Goal: Information Seeking & Learning: Check status

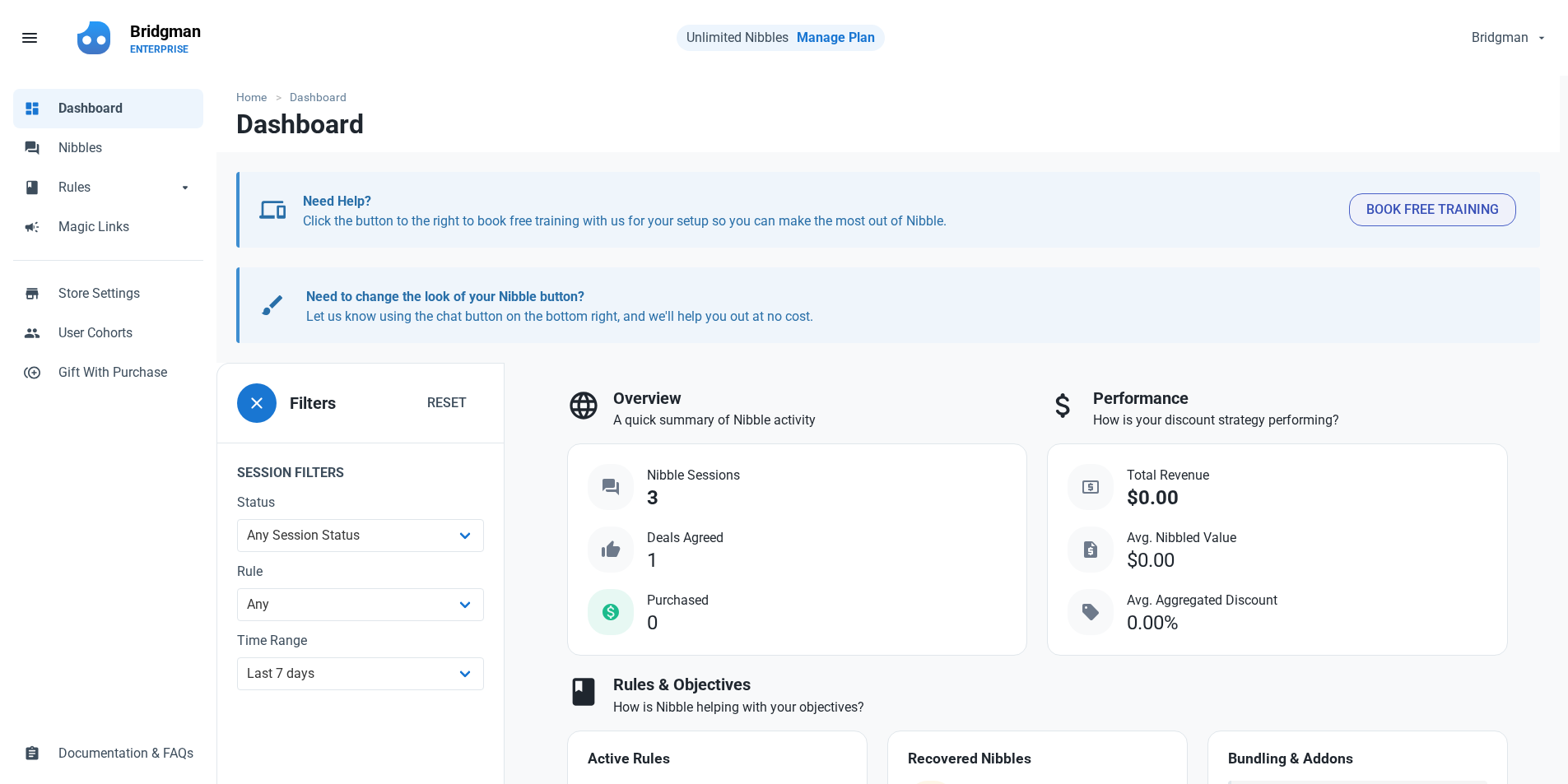
select select "7d"
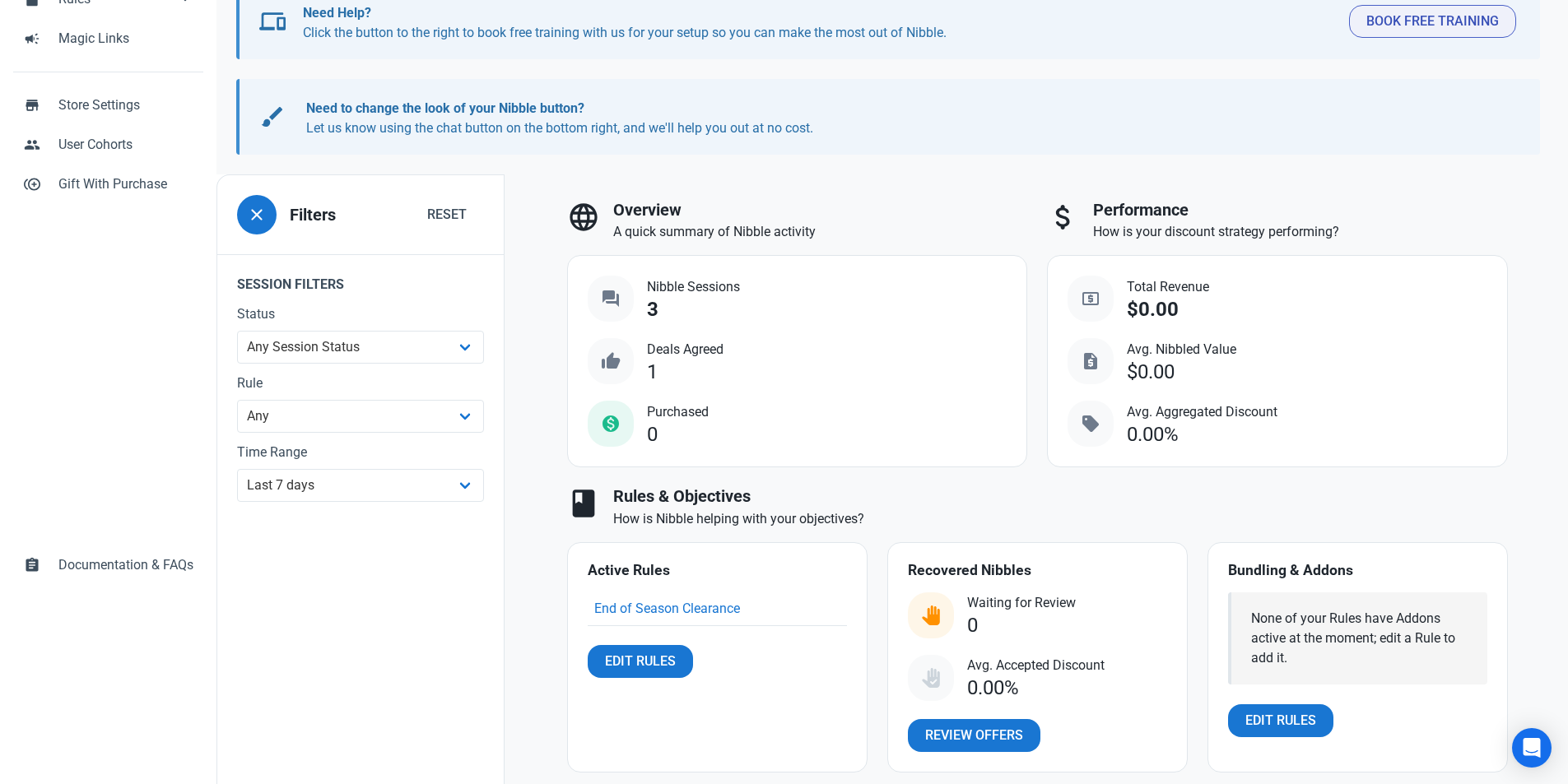
scroll to position [165, 0]
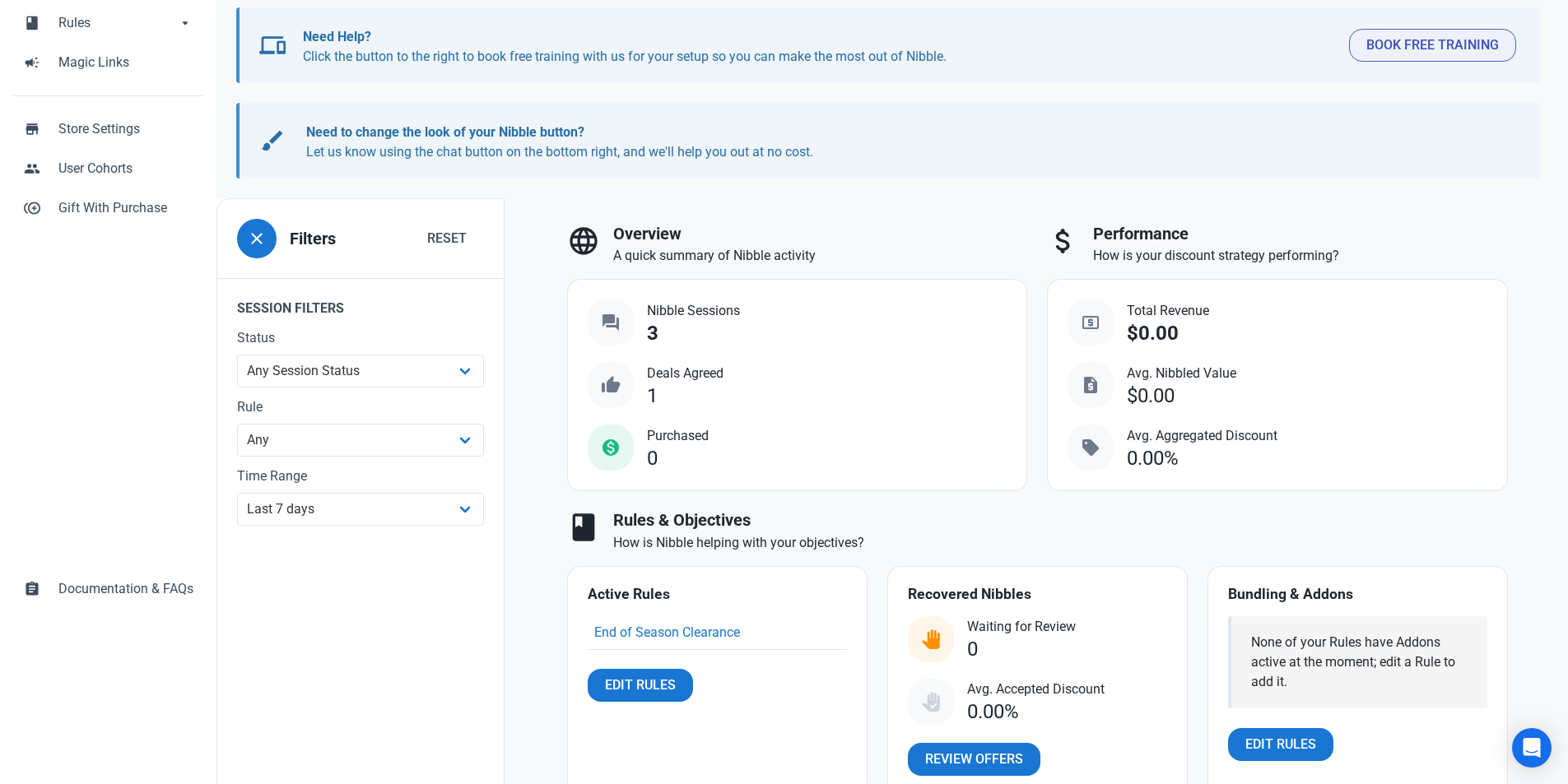
click at [651, 324] on div "3" at bounding box center [653, 333] width 12 height 23
click at [604, 313] on span "question_answer" at bounding box center [611, 323] width 20 height 20
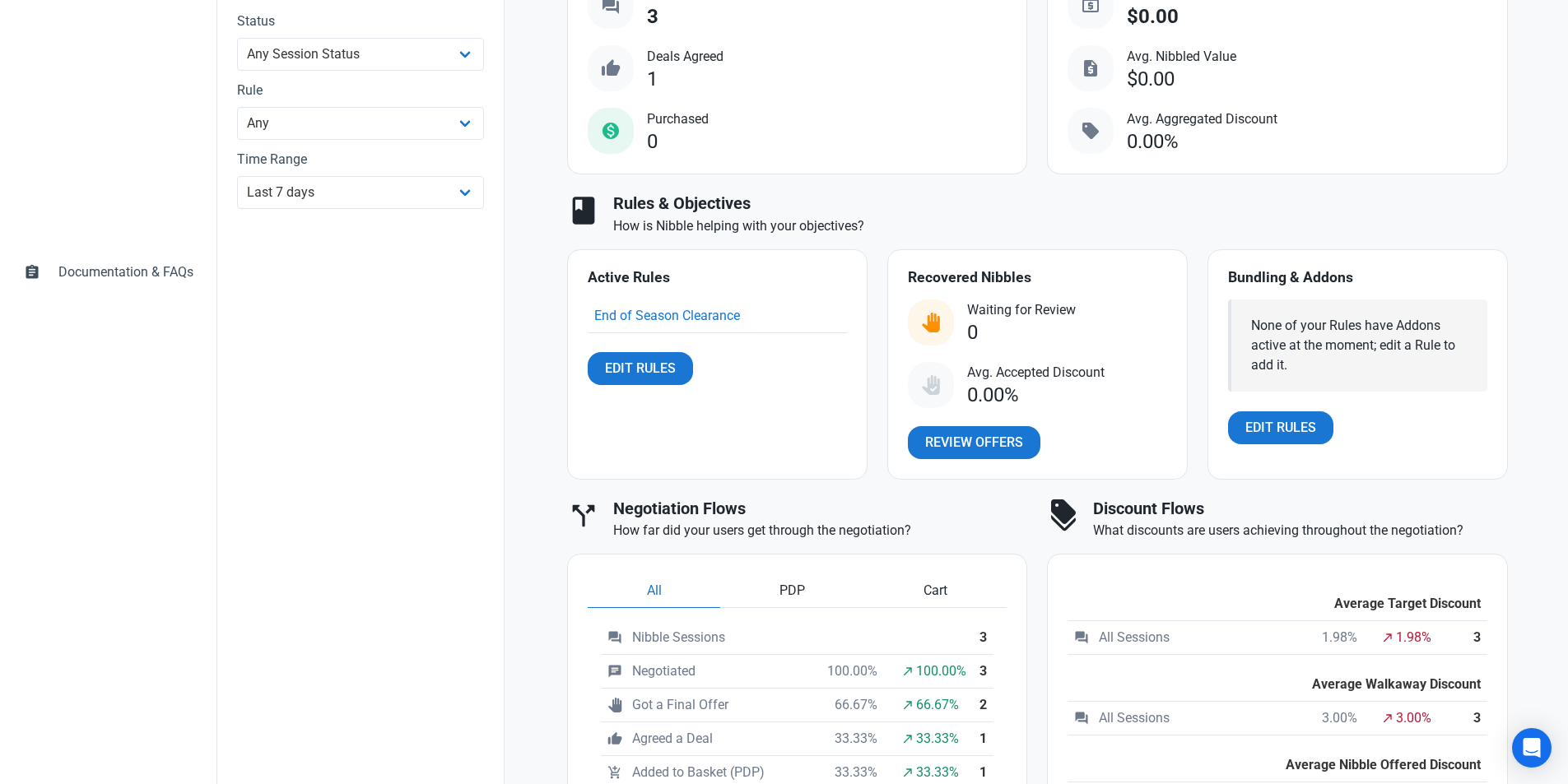
scroll to position [494, 0]
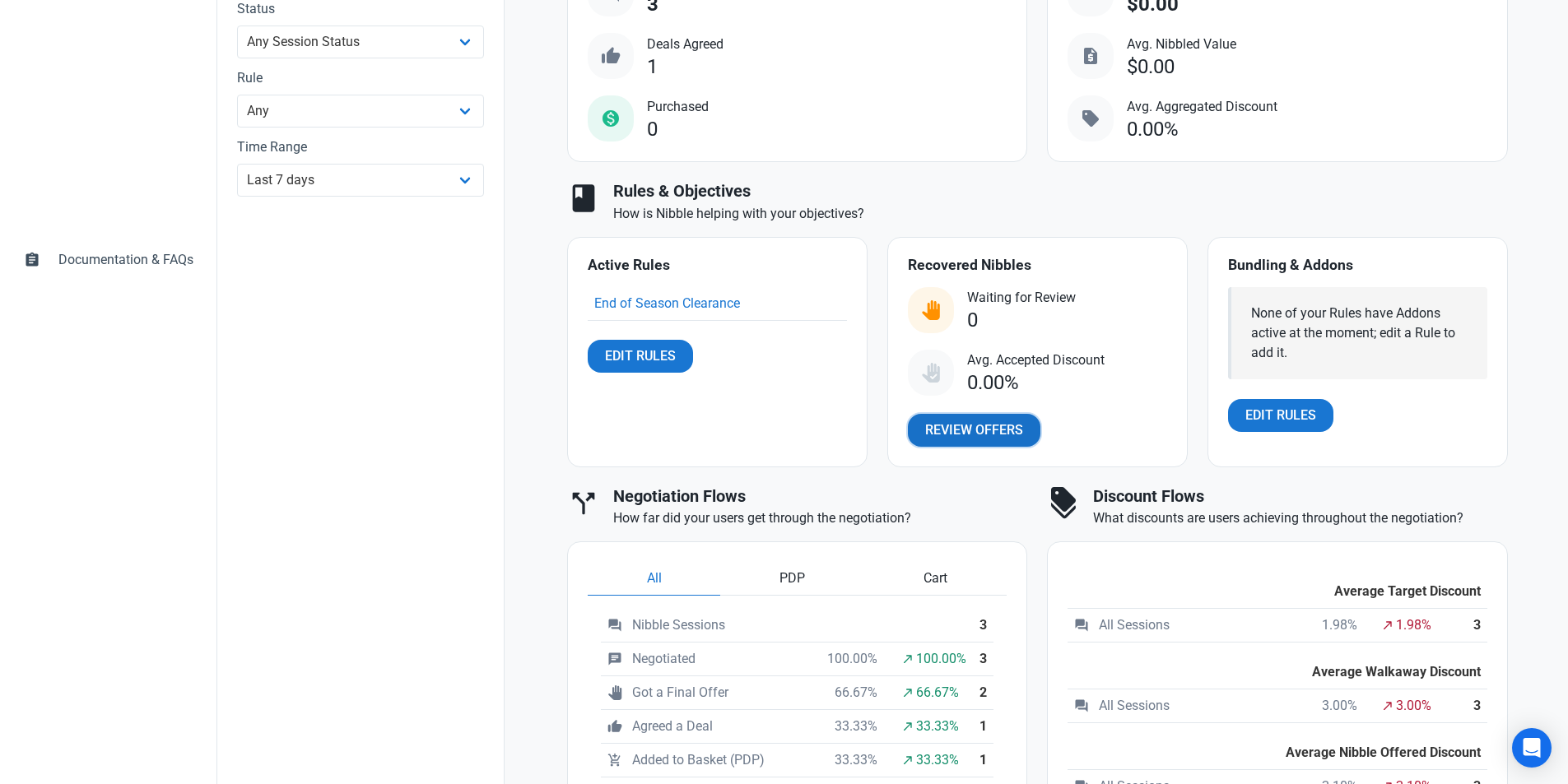
click at [977, 424] on span "Review Offers" at bounding box center [974, 430] width 98 height 20
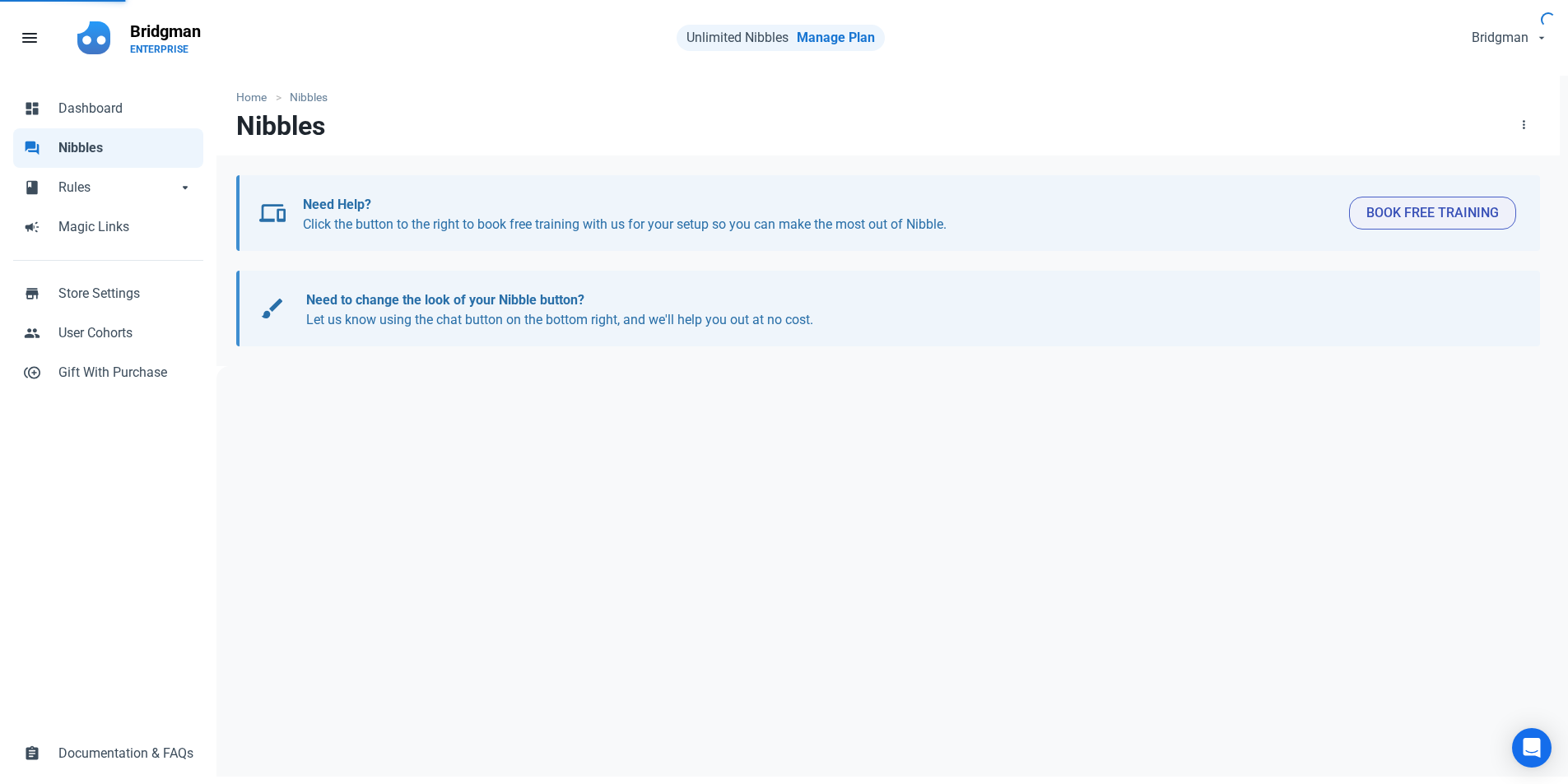
select select "user_offer_available"
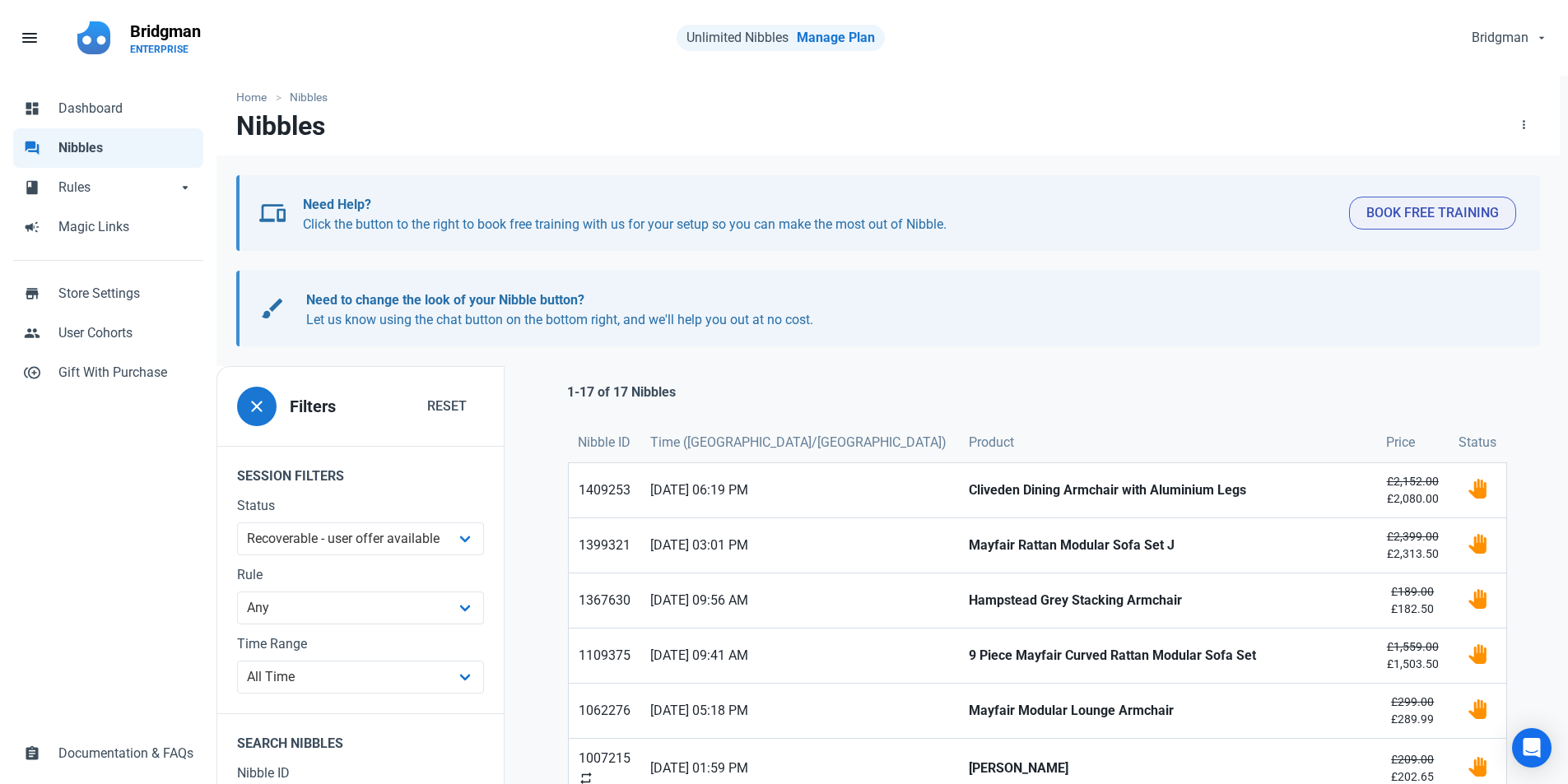
click at [94, 148] on span "Nibbles" at bounding box center [125, 148] width 135 height 20
select select
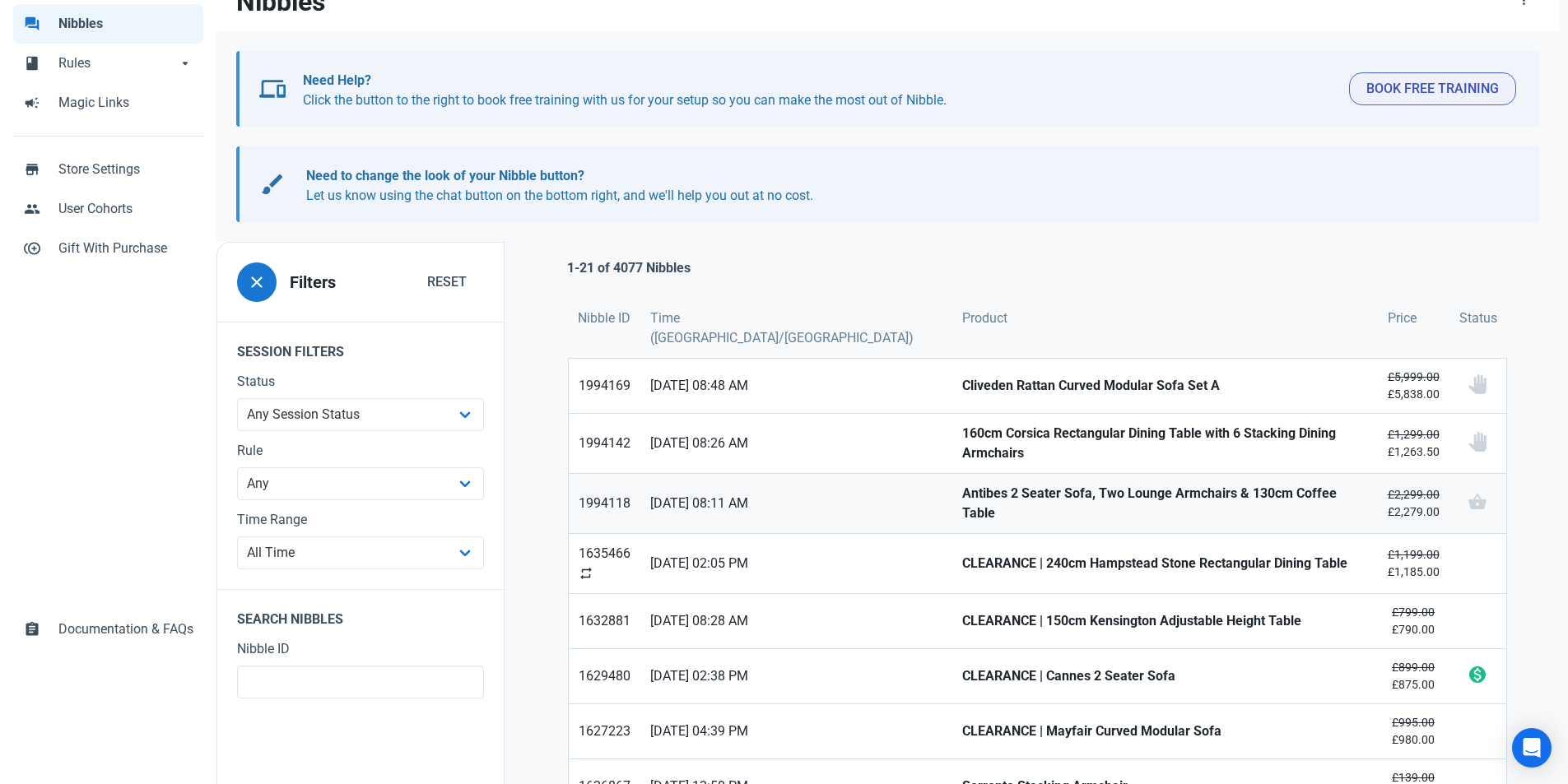
scroll to position [165, 0]
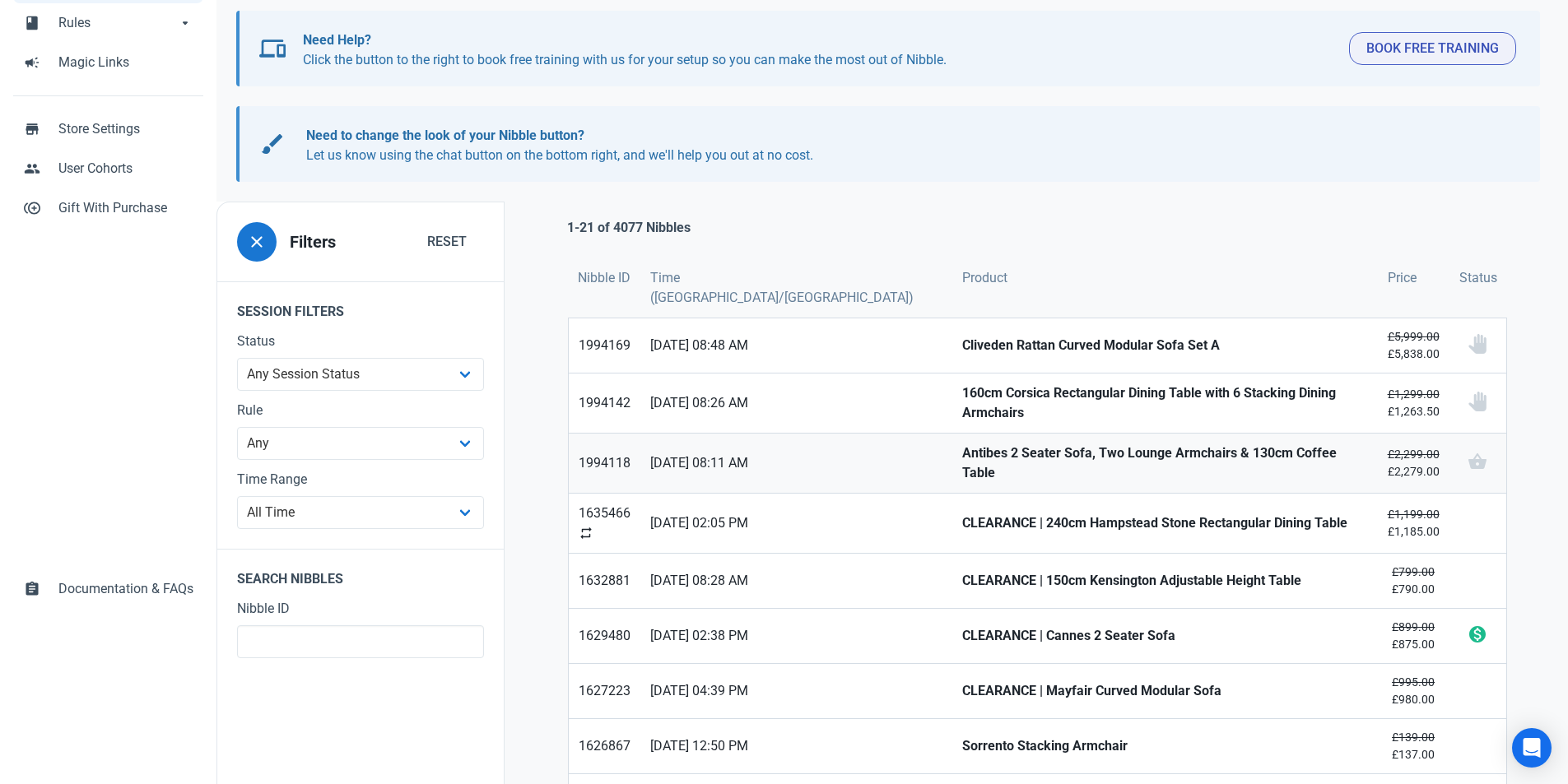
click at [963, 444] on strong "Antibes 2 Seater Sofa, Two Lounge Armchairs & 130cm Coffee Table" at bounding box center [1165, 463] width 405 height 39
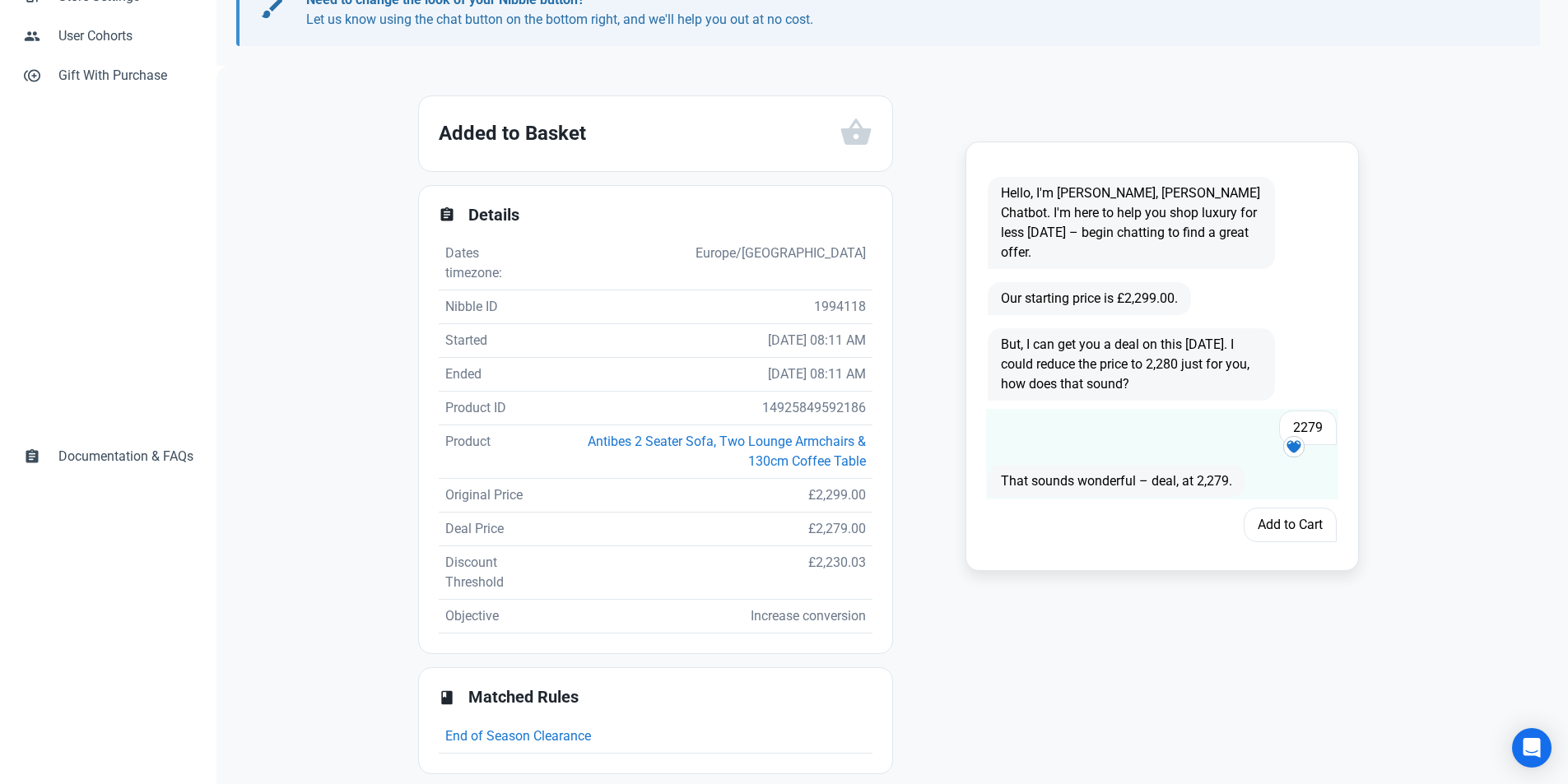
scroll to position [2, 0]
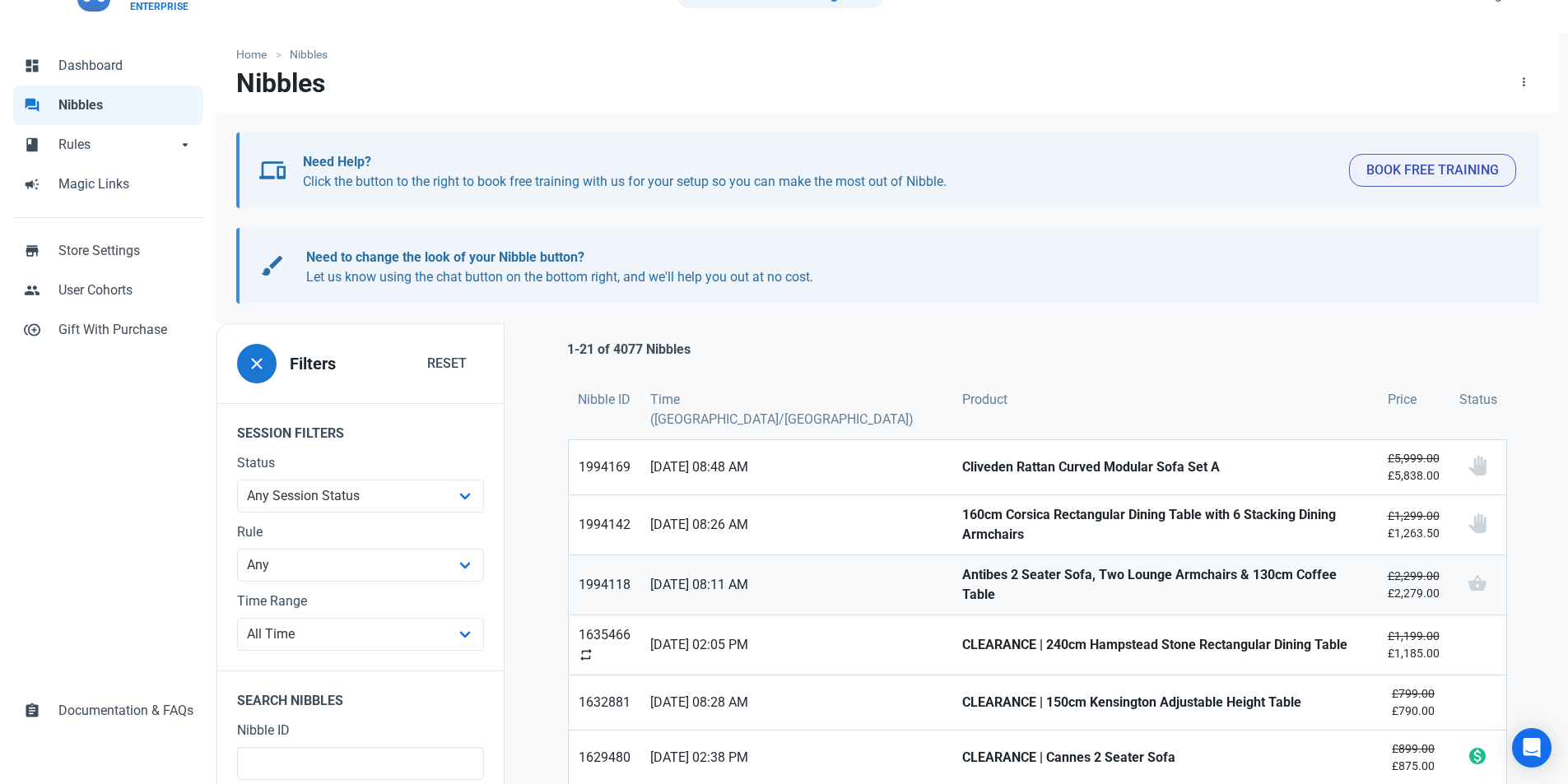
scroll to position [165, 0]
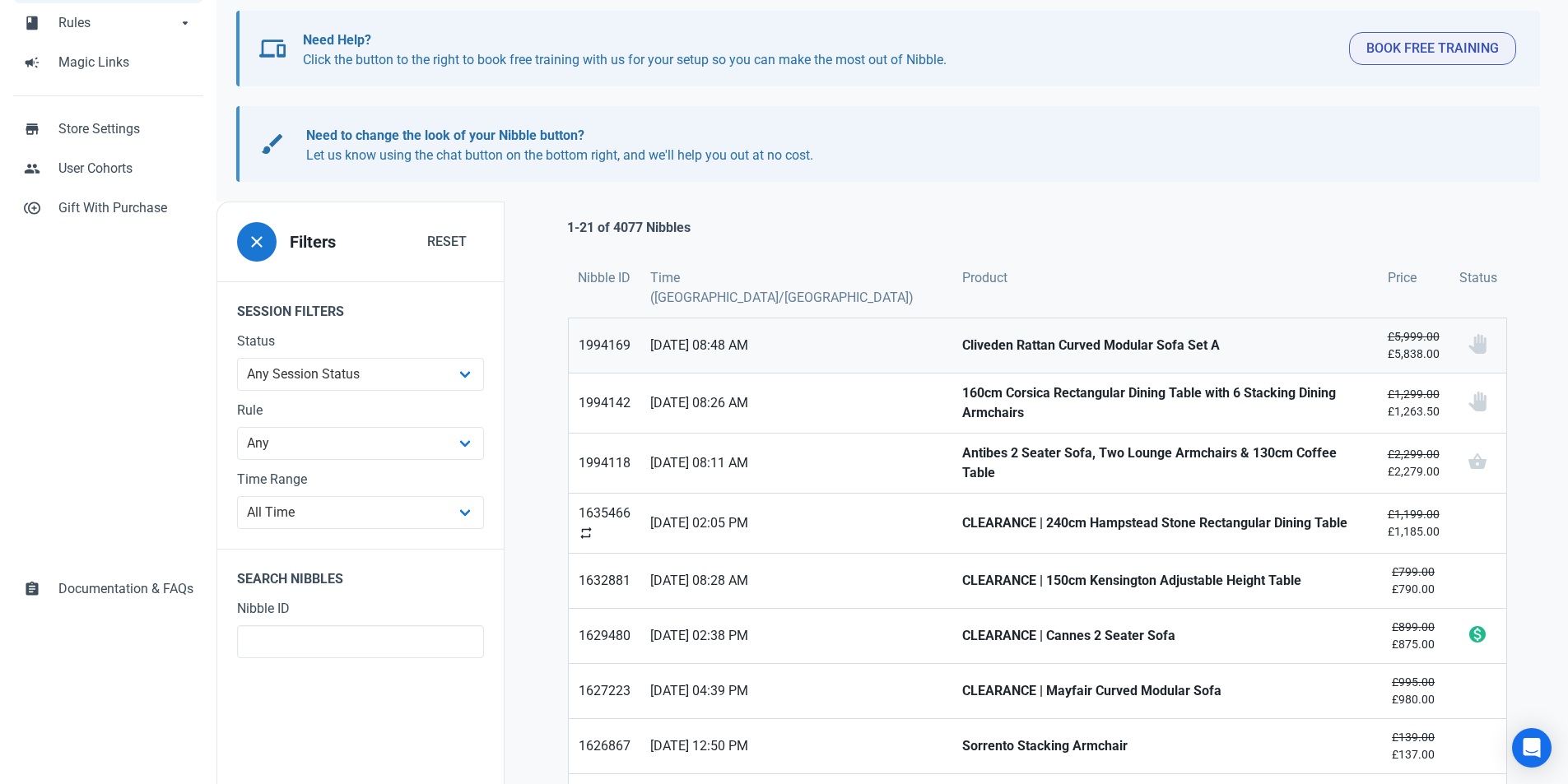
click at [963, 336] on strong "Cliveden Rattan Curved Modular Sofa Set A" at bounding box center [1165, 346] width 405 height 20
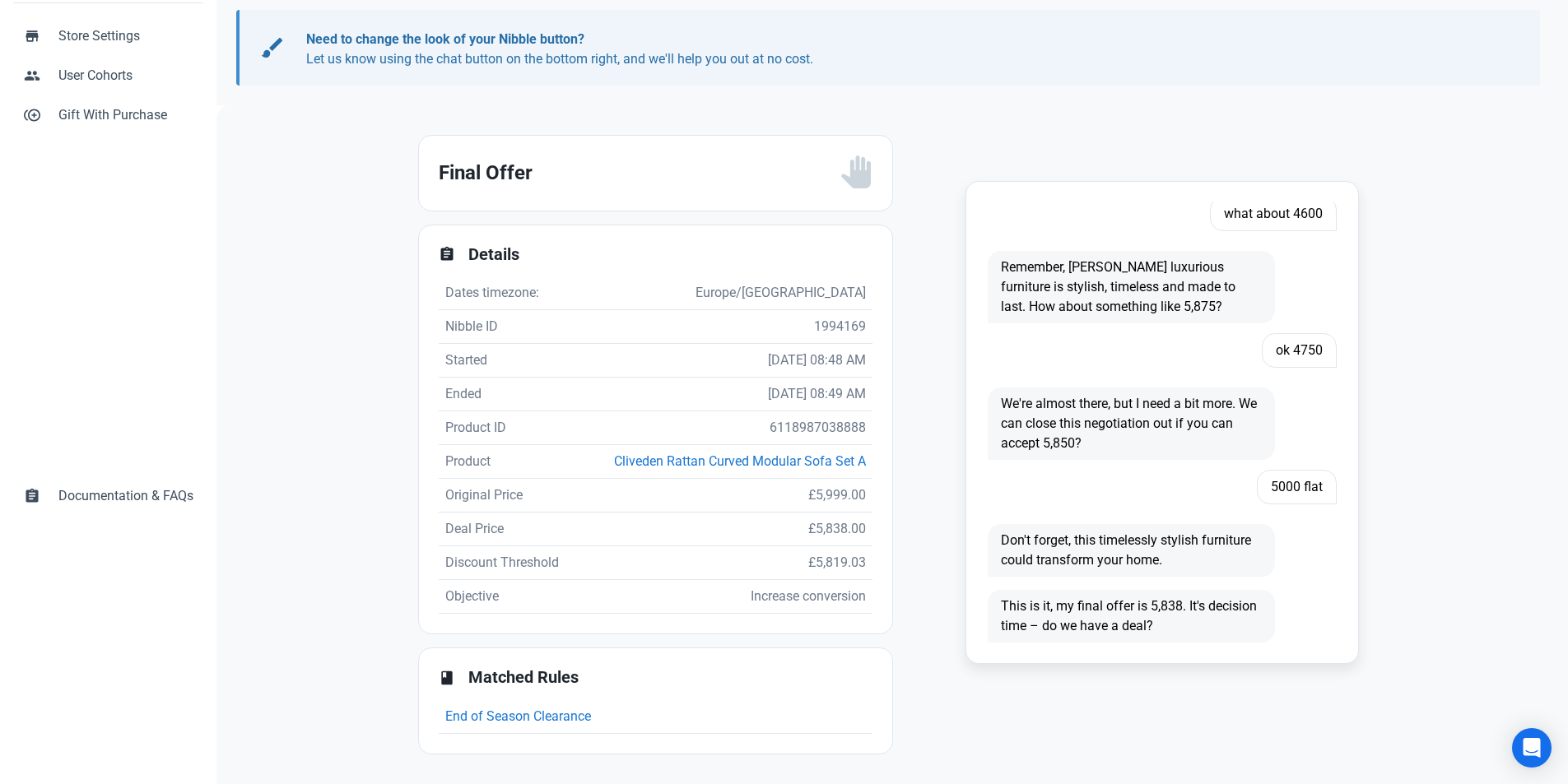
scroll to position [323, 0]
